Goal: Task Accomplishment & Management: Use online tool/utility

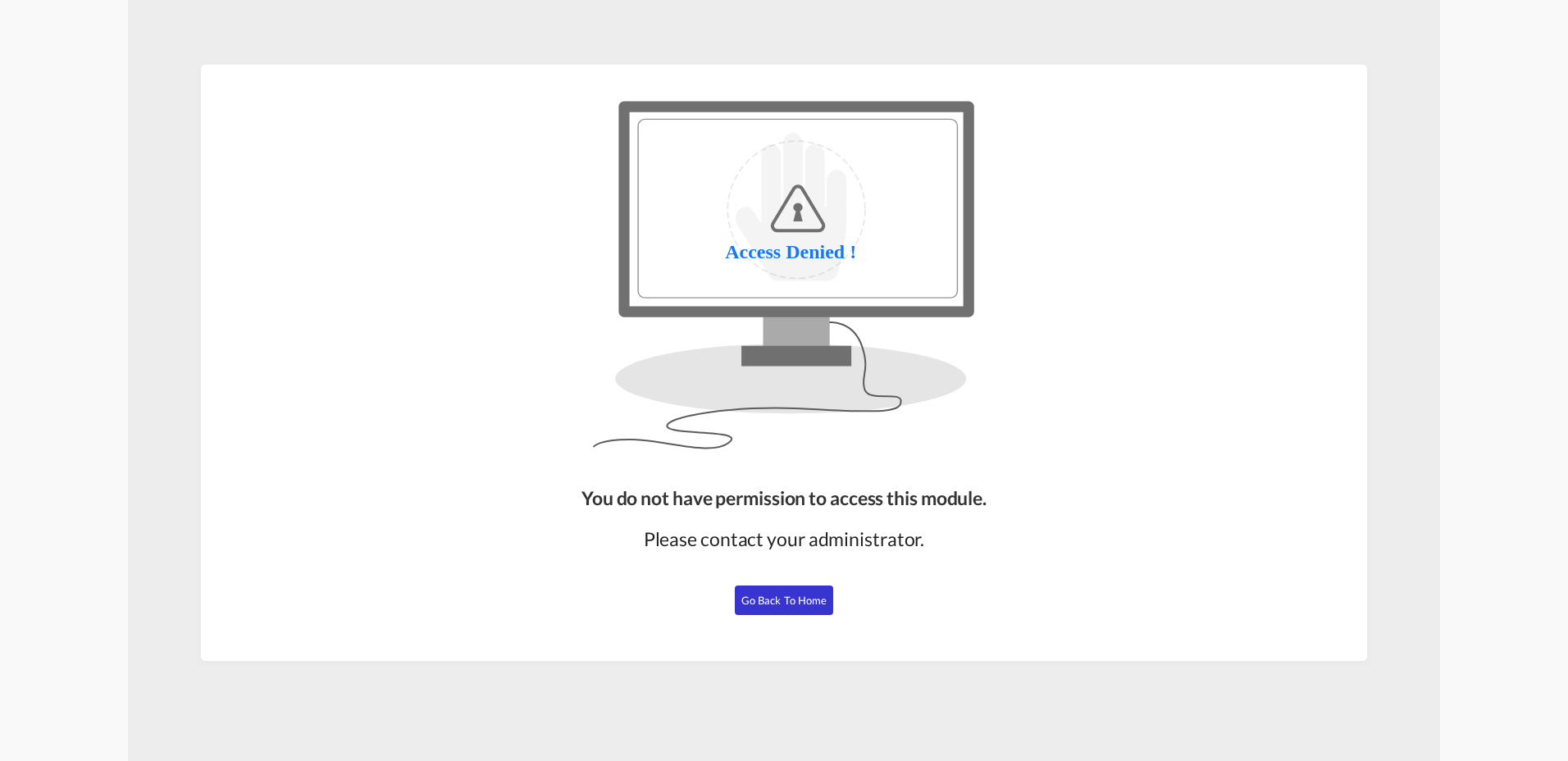
click at [760, 595] on span "Go Back to Home" at bounding box center [785, 600] width 86 height 13
